Goal: Transaction & Acquisition: Obtain resource

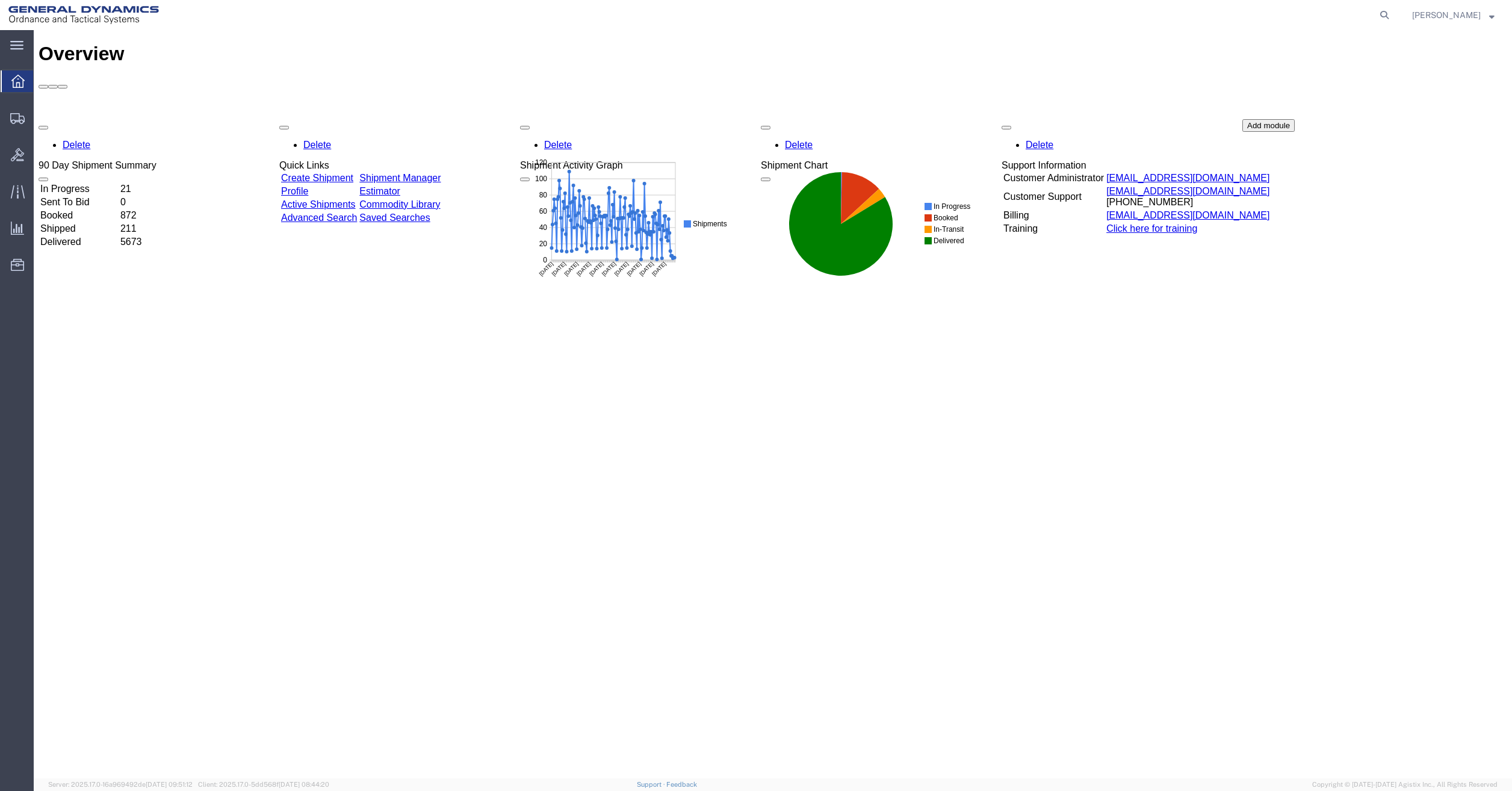
click at [332, 415] on div "Overview Delete 90 Day Shipment Summary In Progress 21 Sent To Bid 0 Booked 872…" at bounding box center [772, 416] width 1469 height 748
click at [0, 0] on span "Shipment Manager" at bounding box center [0, 0] width 0 height 0
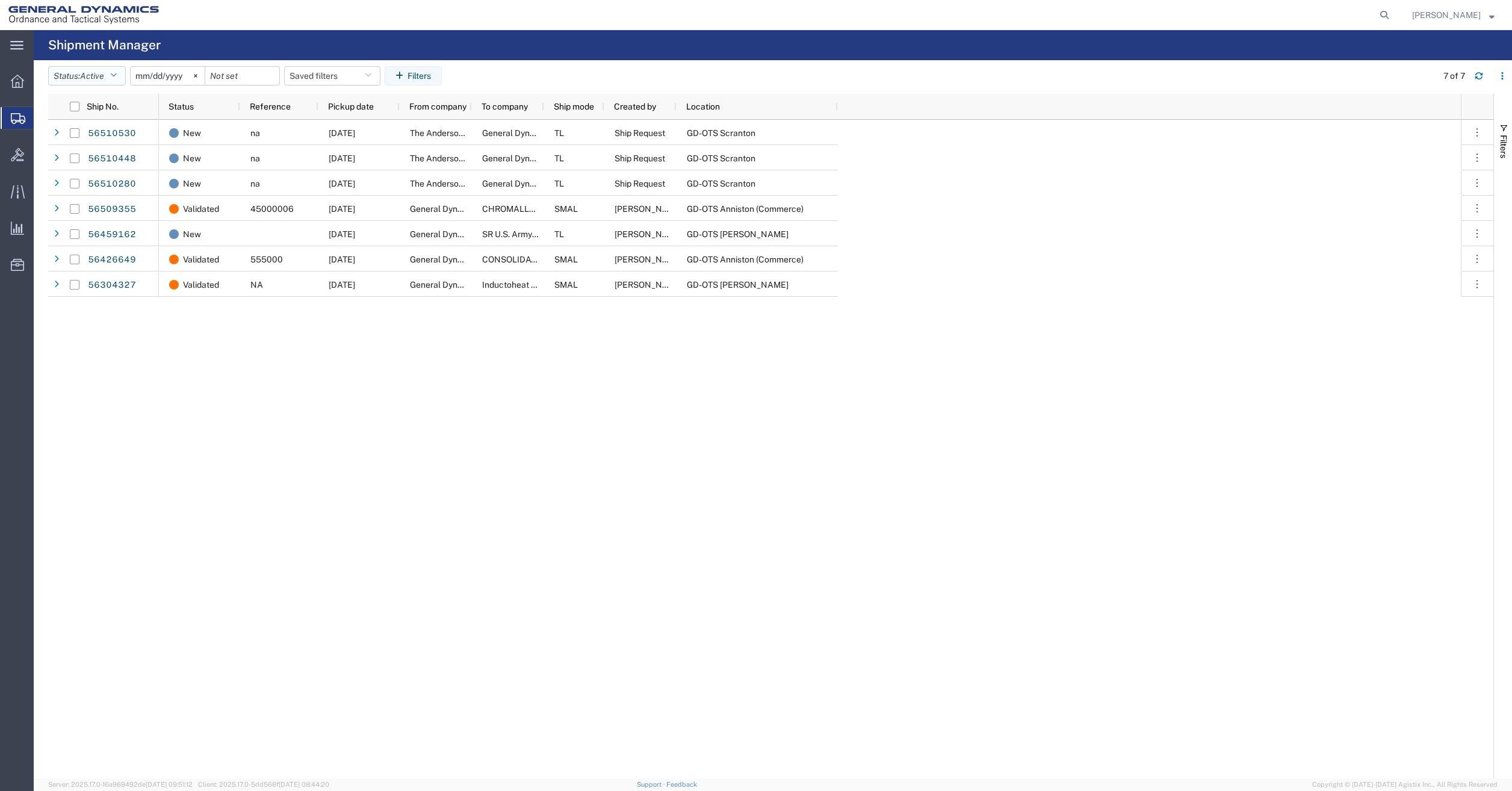
click at [102, 76] on span "Active" at bounding box center [92, 76] width 24 height 10
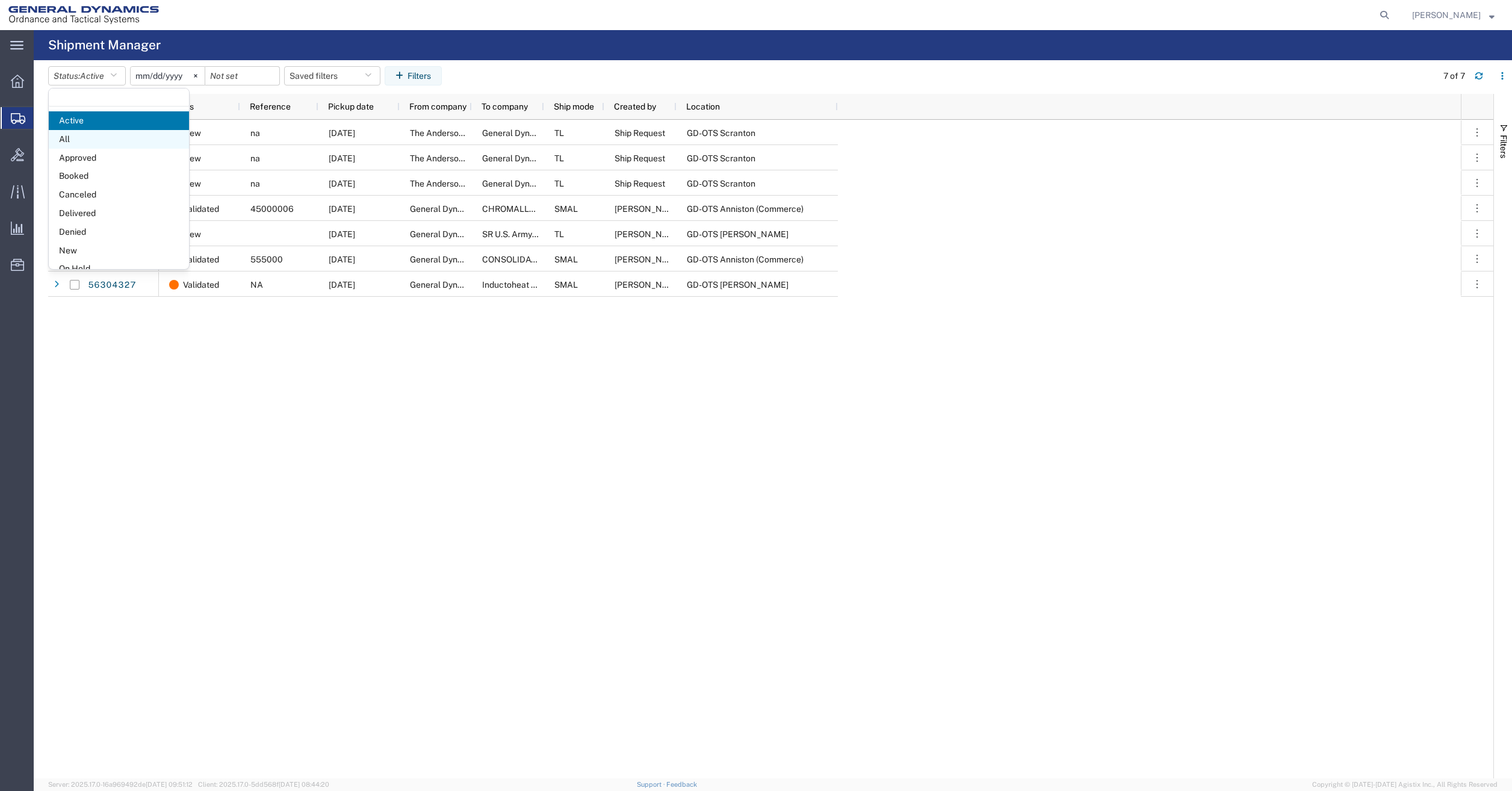
click at [95, 136] on span "All" at bounding box center [119, 139] width 140 height 18
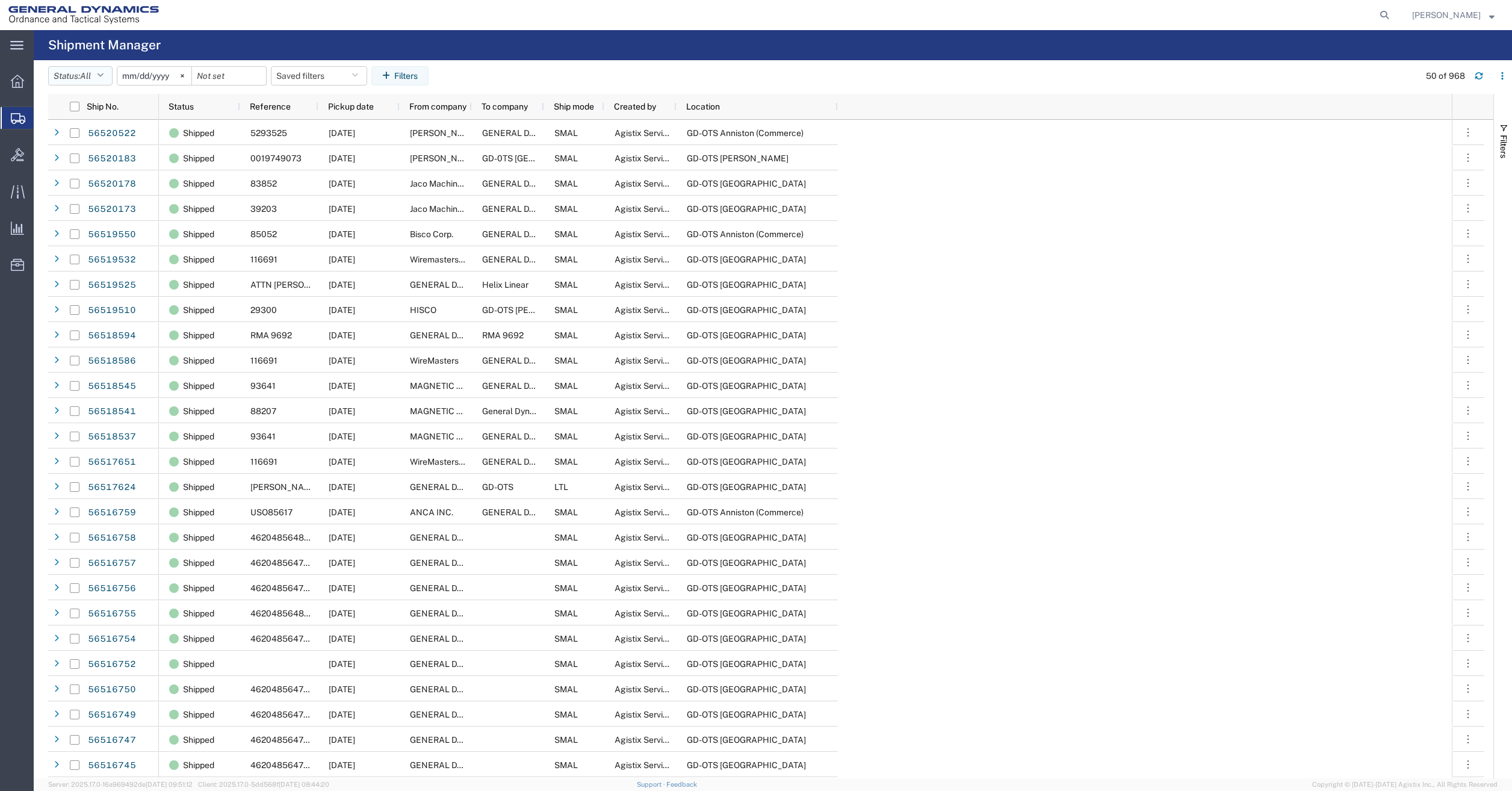
click at [95, 76] on button "Status: All" at bounding box center [80, 76] width 64 height 19
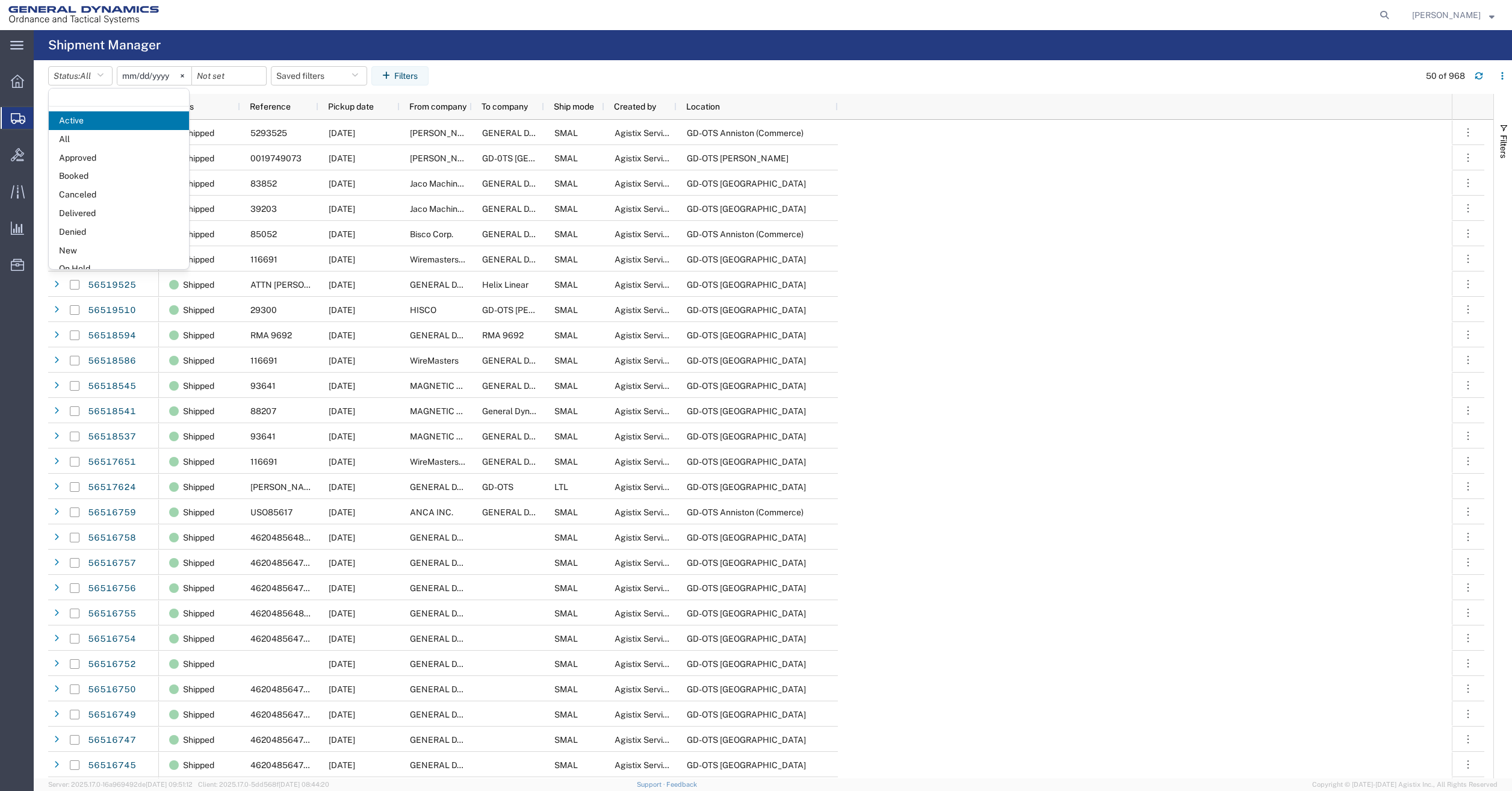
click at [791, 67] on agx-table-filter-chips "Status: All Active All Approved Booked Canceled Delivered Denied New On Hold Pe…" at bounding box center [730, 80] width 1365 height 27
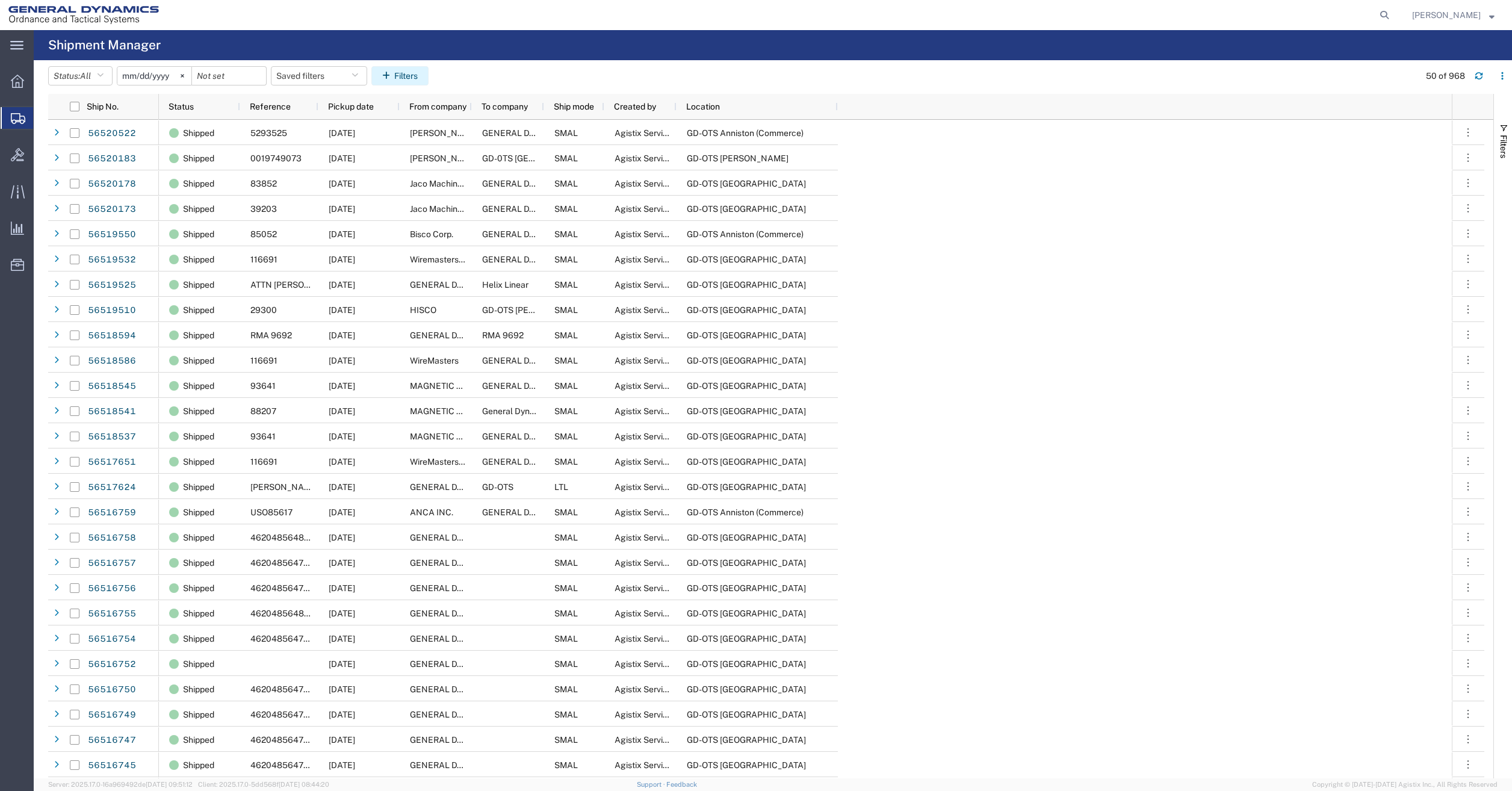
click at [407, 72] on button "Filters" at bounding box center [400, 76] width 57 height 19
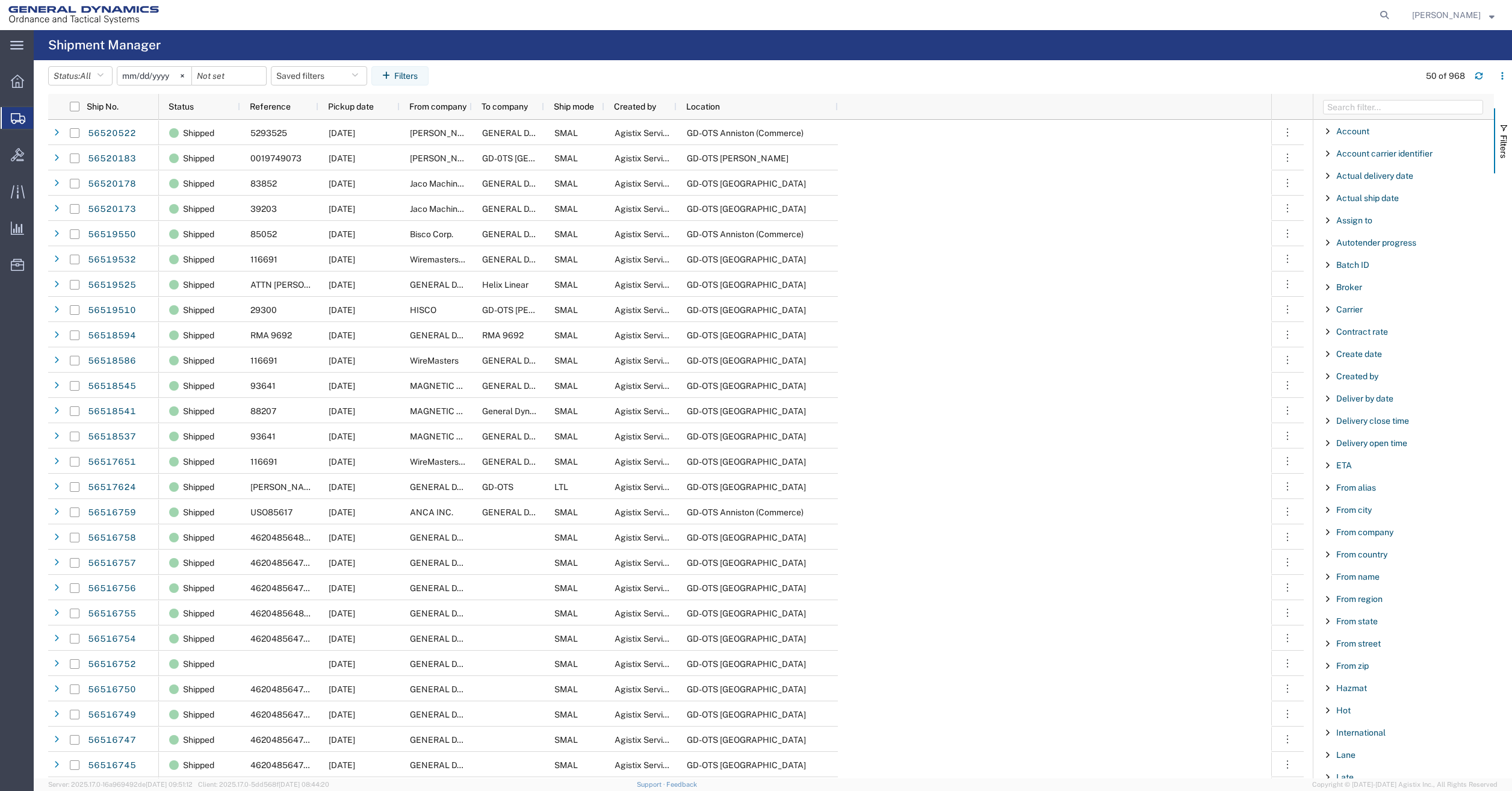
click at [1330, 310] on span "Filter List 66 Filters" at bounding box center [1327, 309] width 10 height 10
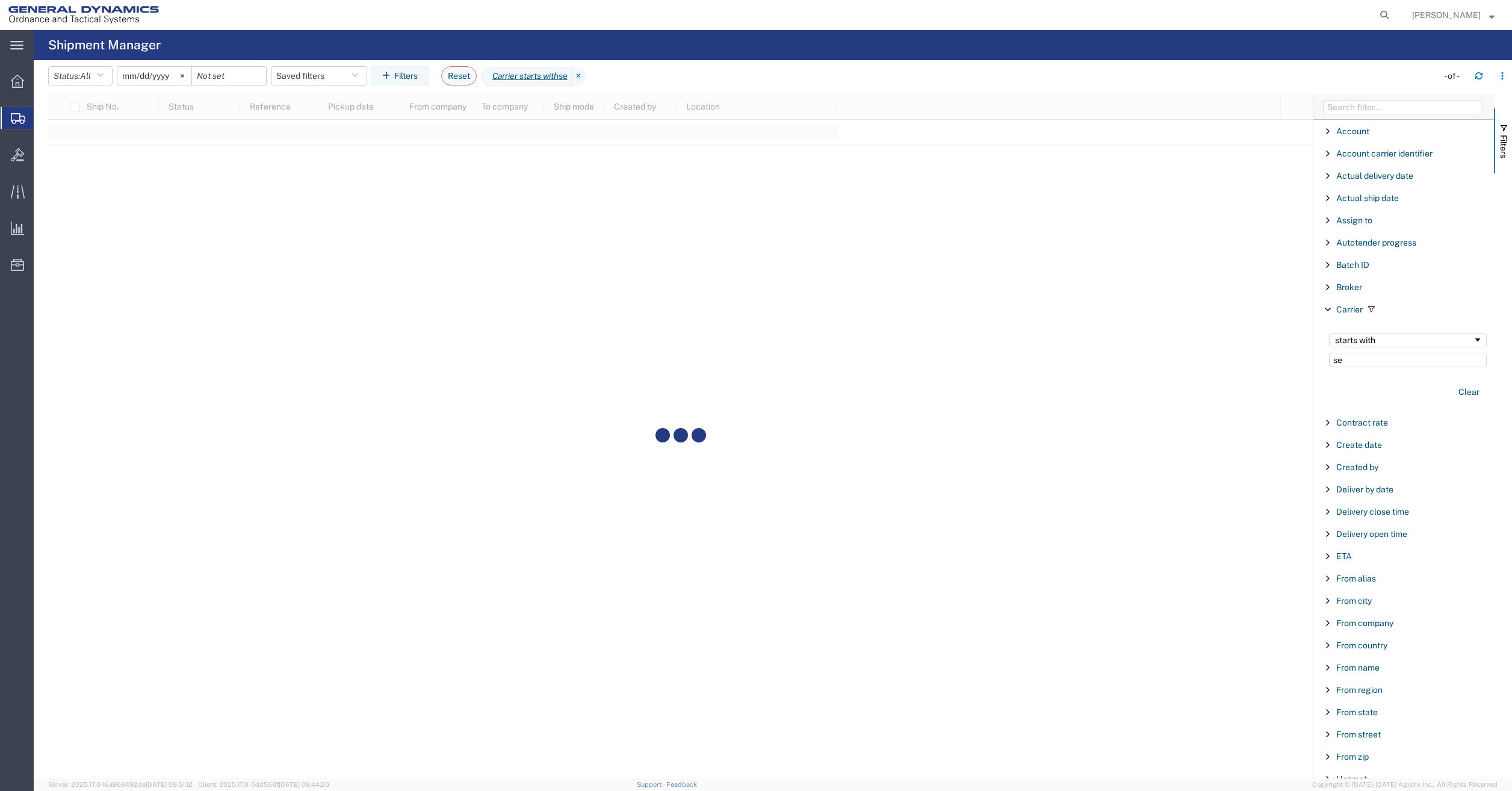
drag, startPoint x: 1366, startPoint y: 358, endPoint x: 1324, endPoint y: 359, distance: 42.0
click at [1324, 359] on div "starts with se" at bounding box center [1407, 350] width 172 height 49
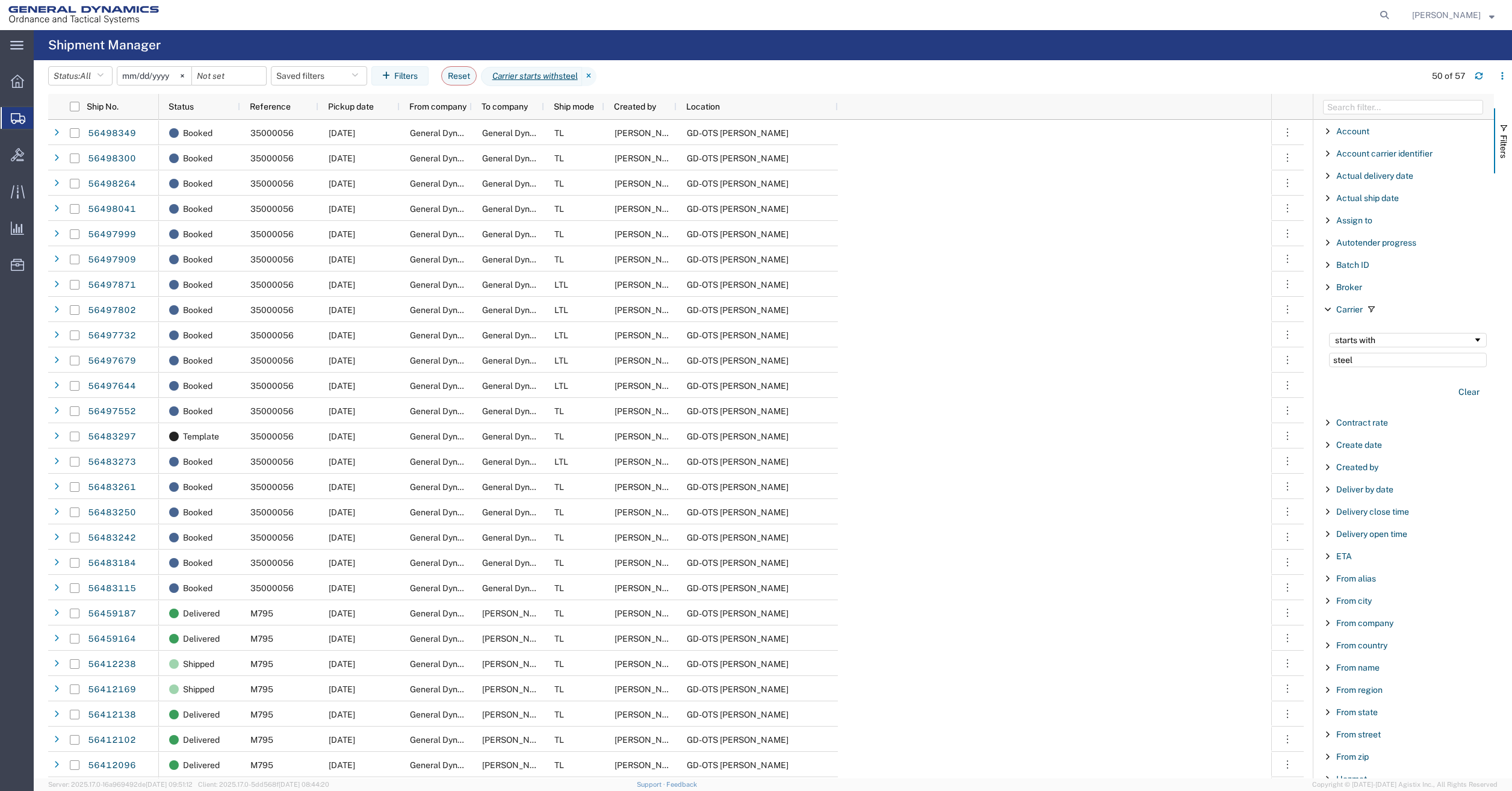
type input "steel"
click at [1328, 309] on span "Filter List 66 Filters" at bounding box center [1327, 309] width 10 height 10
click at [1501, 76] on icon "button" at bounding box center [1501, 76] width 8 height 8
click at [1194, 73] on agx-table-filter-chips "Status: All Active All Approved Booked Canceled Delivered Denied New On Hold Pe…" at bounding box center [733, 80] width 1371 height 27
click at [221, 72] on input "date" at bounding box center [229, 76] width 74 height 18
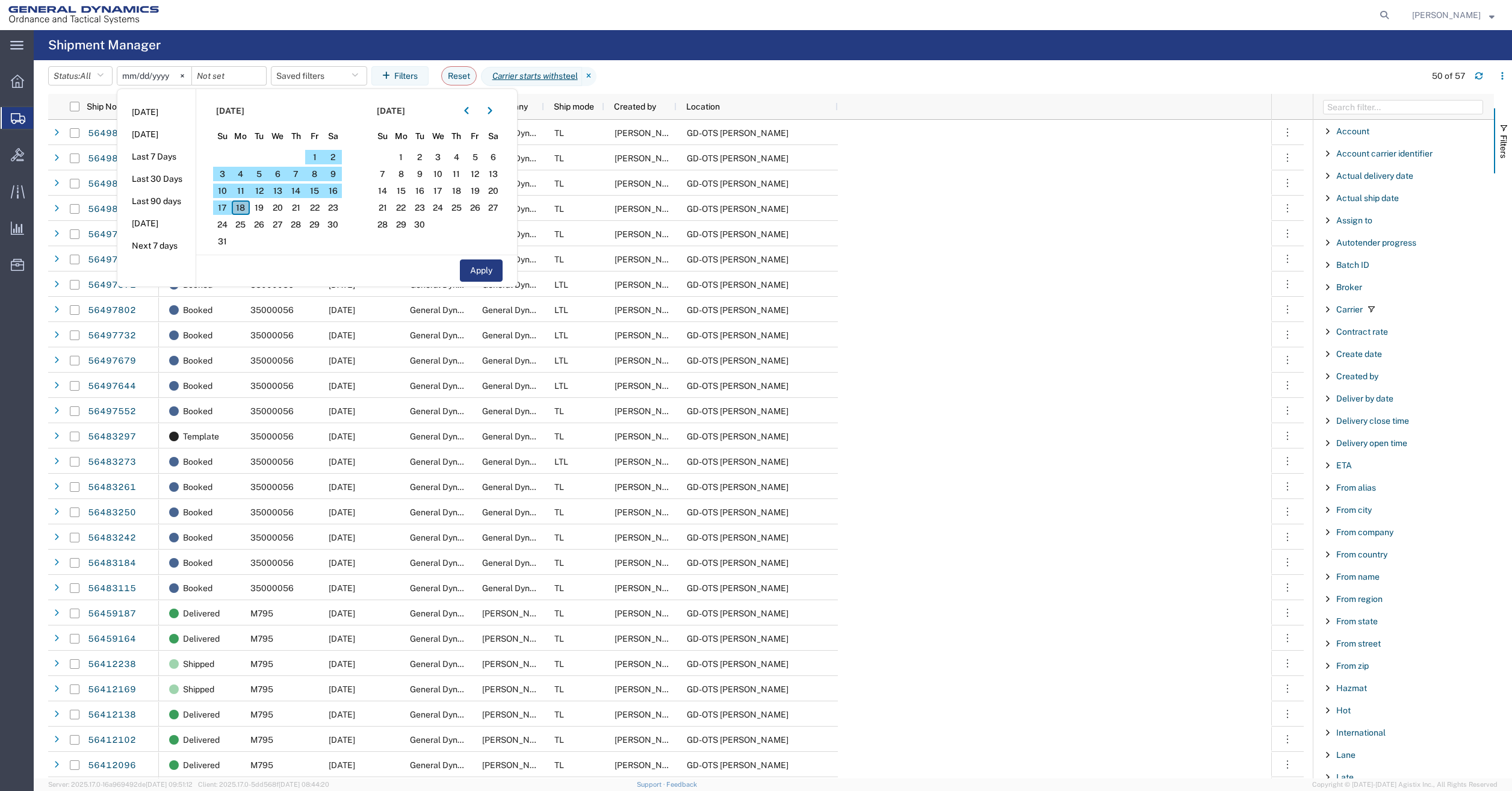
click at [243, 210] on span "18" at bounding box center [241, 207] width 18 height 14
click at [250, 210] on span "18" at bounding box center [241, 207] width 18 height 14
click at [494, 275] on button "Apply" at bounding box center [481, 270] width 43 height 22
type input "[DATE]"
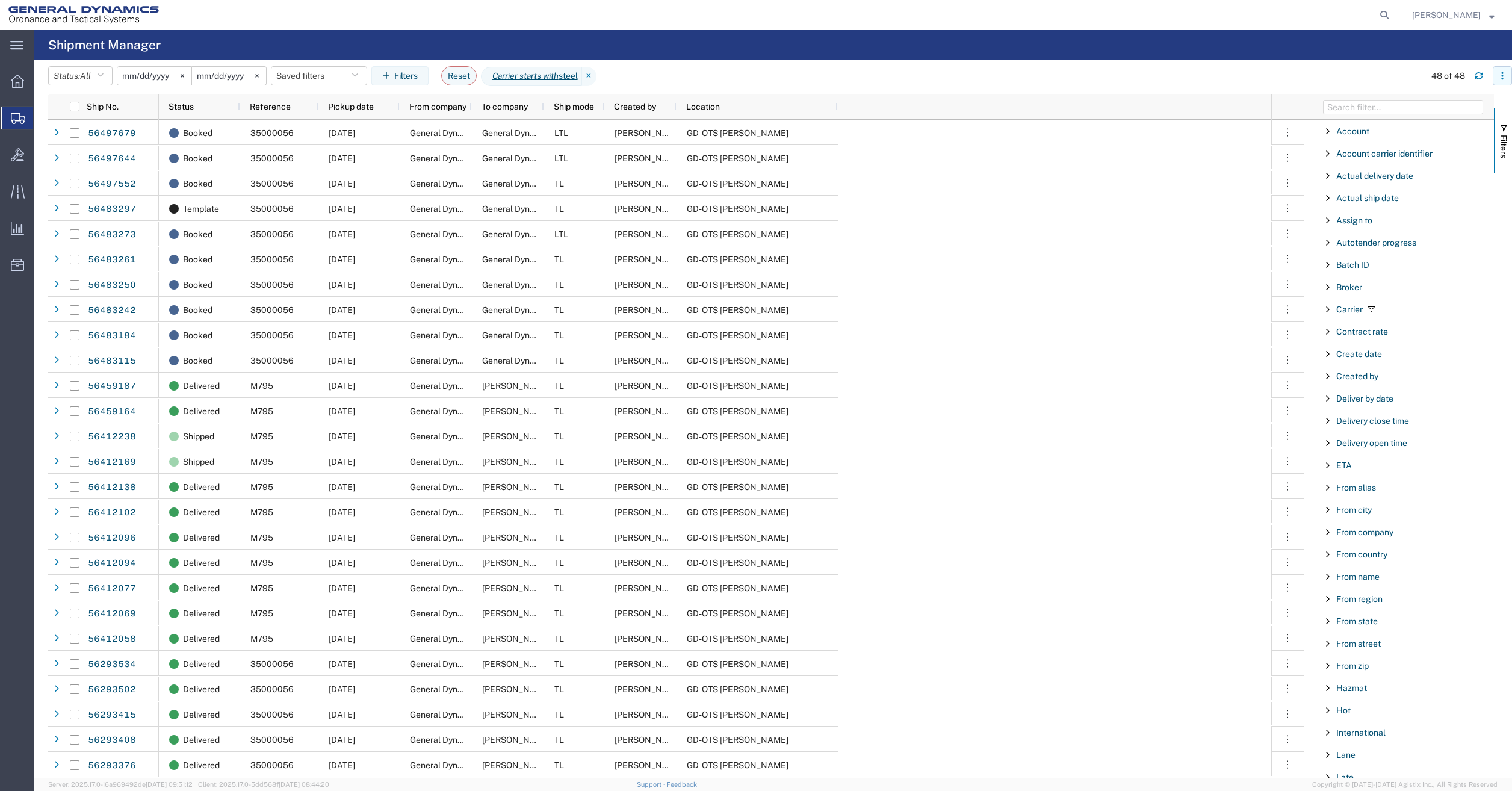
click at [1501, 76] on icon "button" at bounding box center [1501, 76] width 2 height 2
click at [1435, 118] on div "Download" at bounding box center [1440, 108] width 67 height 24
